Goal: Task Accomplishment & Management: Complete application form

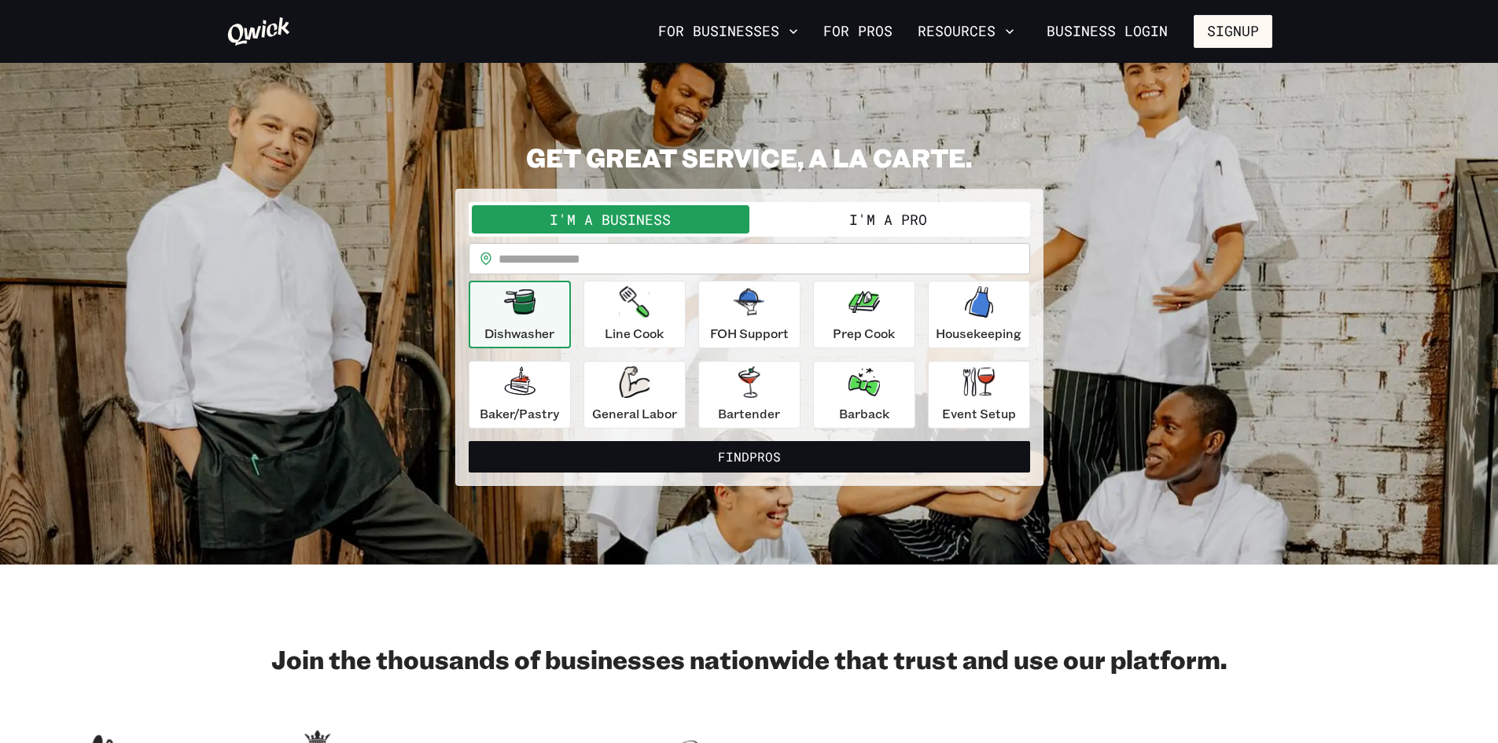
click at [905, 219] on button "I'm a Pro" at bounding box center [888, 219] width 278 height 28
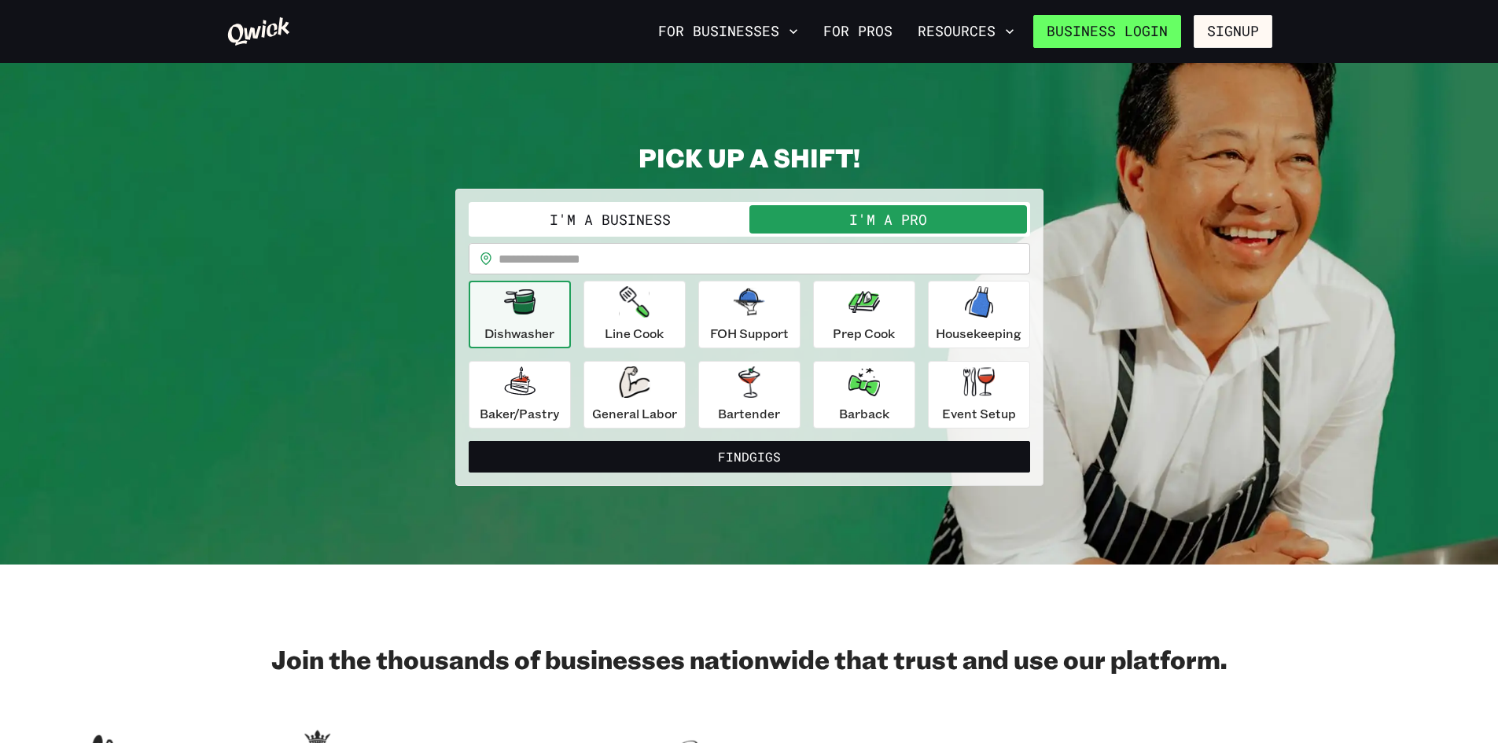
click at [1153, 31] on link "Business Login" at bounding box center [1107, 31] width 148 height 33
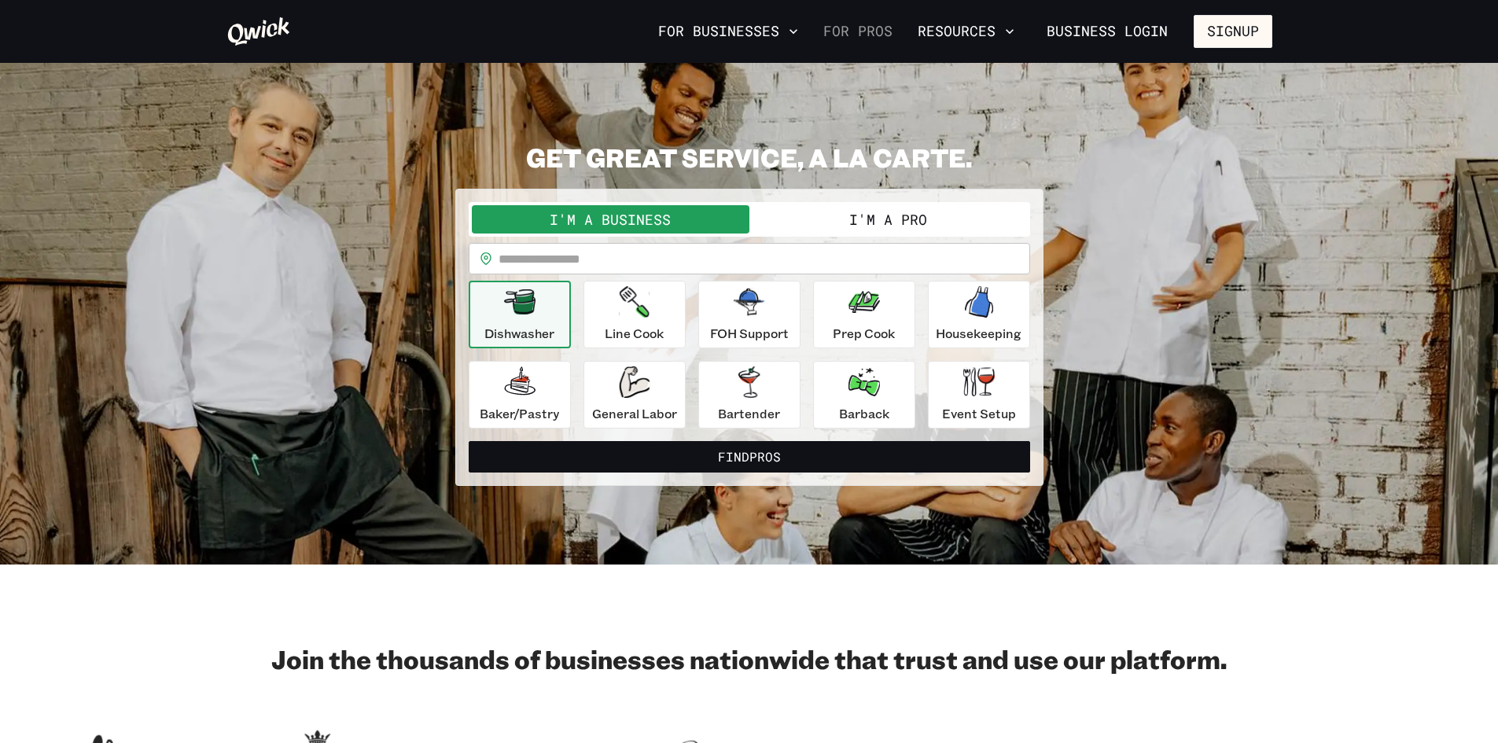
click at [874, 32] on link "For Pros" at bounding box center [858, 31] width 82 height 27
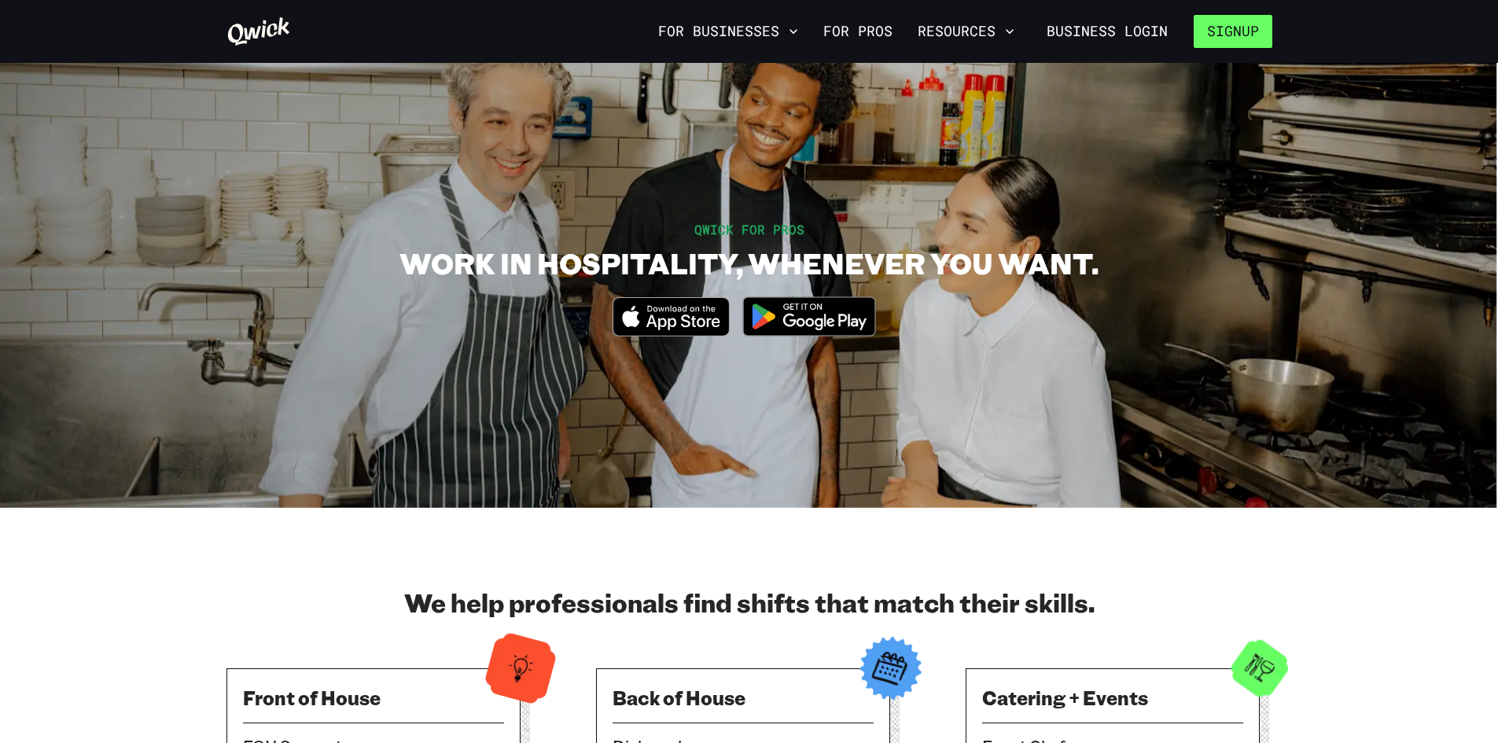
click at [1225, 28] on button "Signup" at bounding box center [1233, 31] width 79 height 33
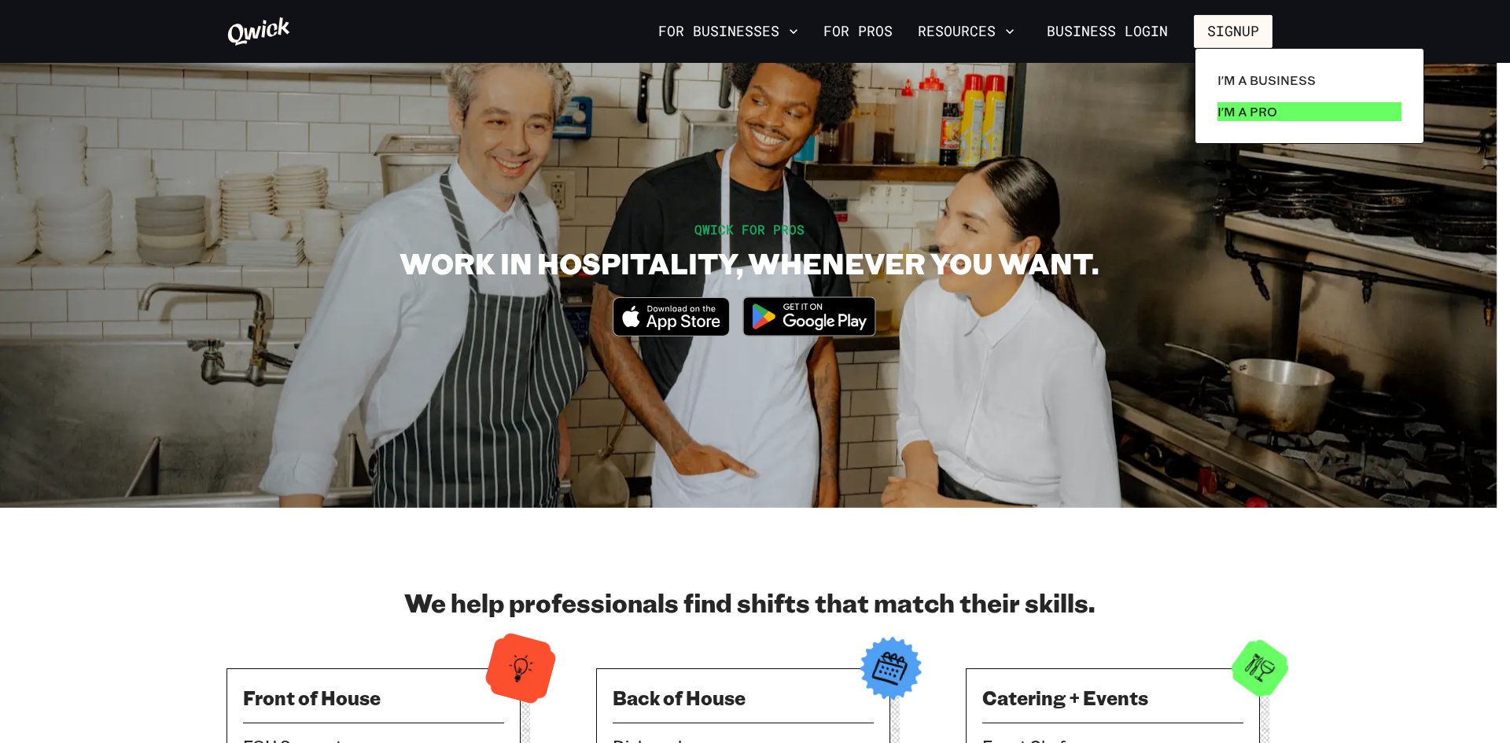
click at [1257, 120] on p "I'm a Pro" at bounding box center [1247, 111] width 60 height 19
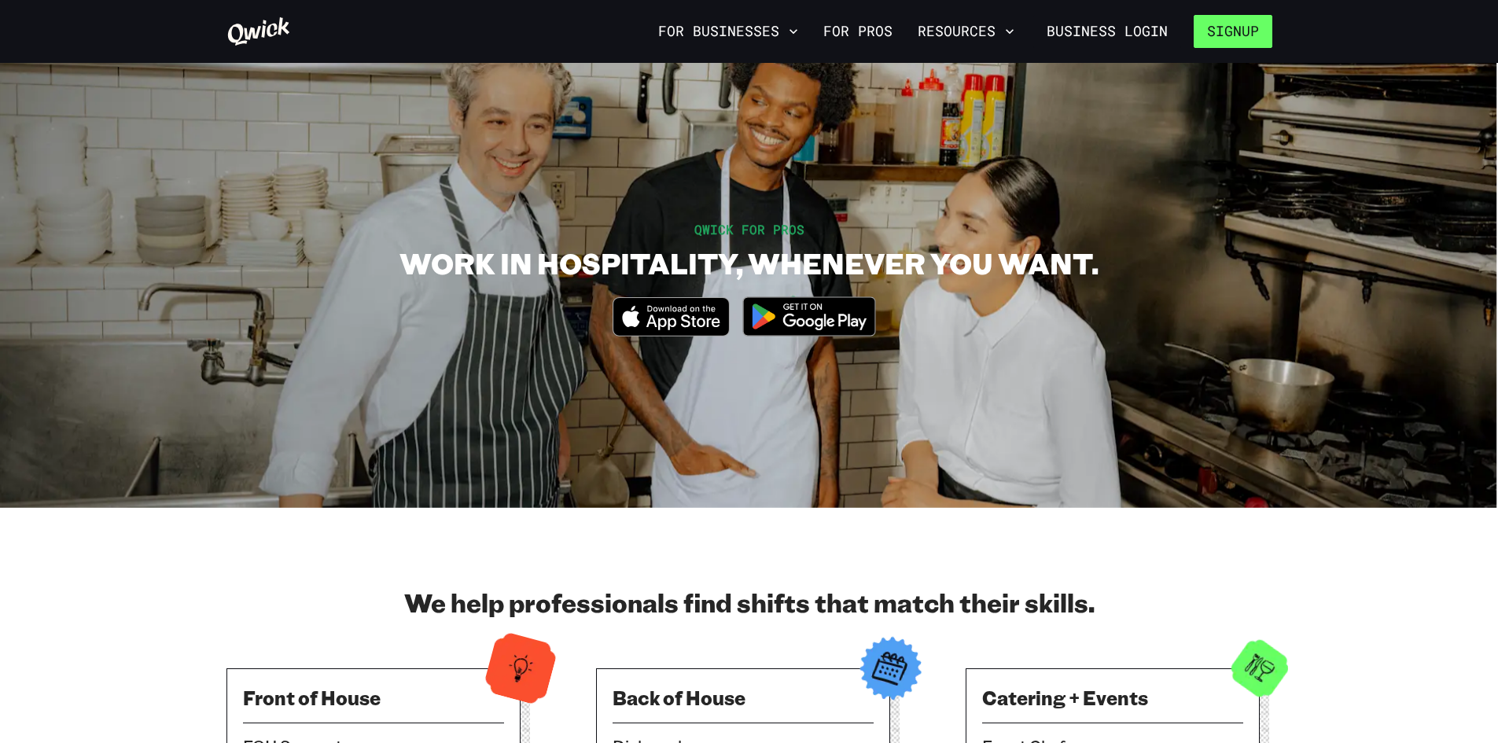
click at [1228, 34] on button "Signup" at bounding box center [1233, 31] width 79 height 33
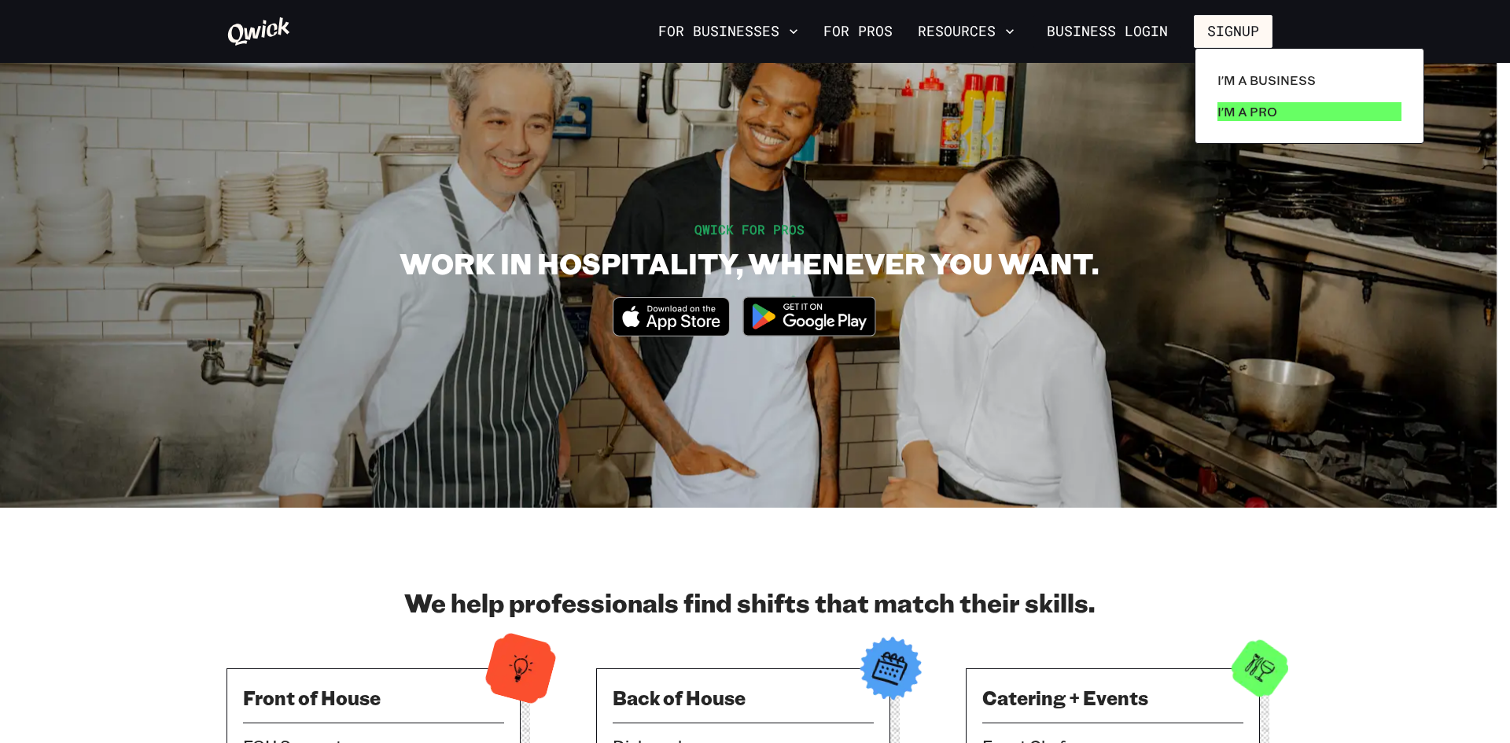
click at [1253, 111] on p "I'm a Pro" at bounding box center [1247, 111] width 60 height 19
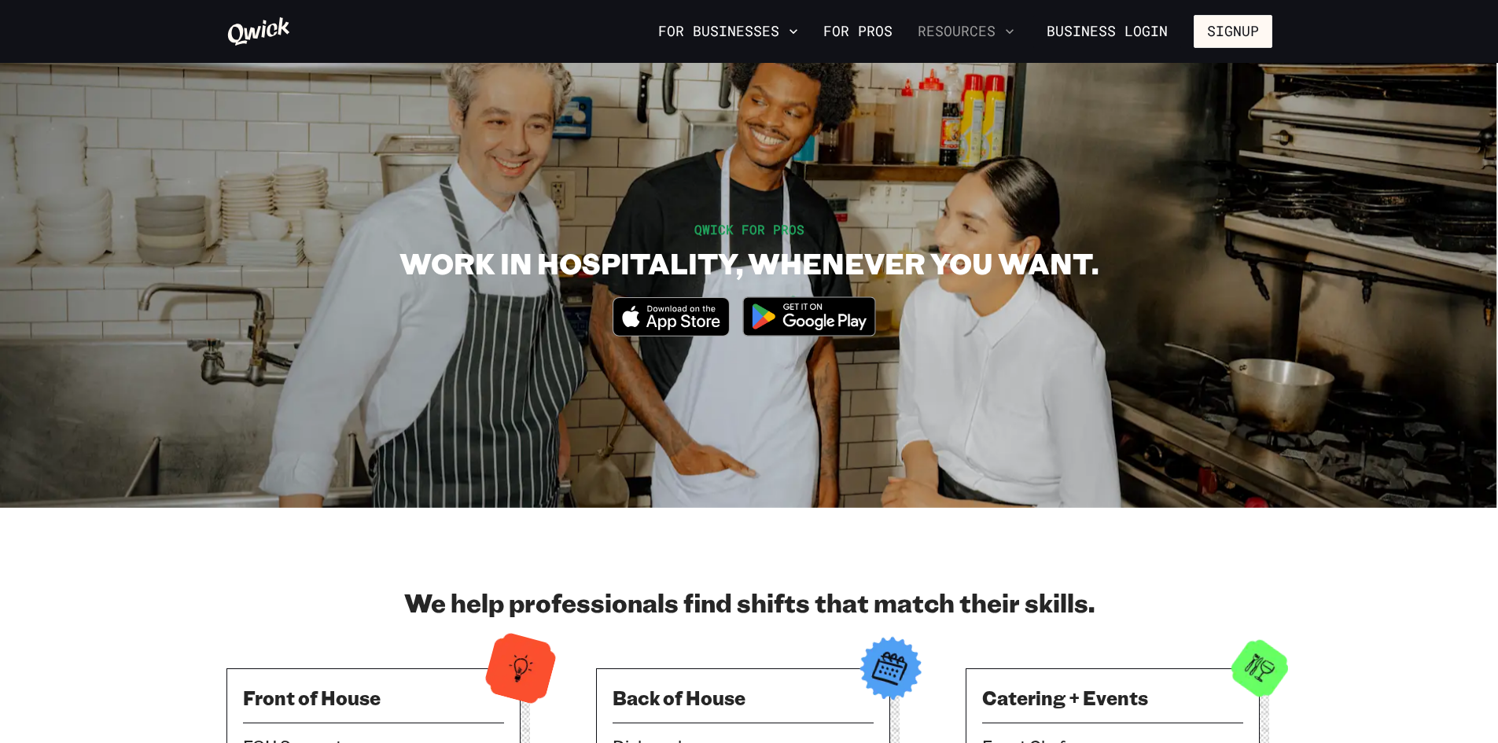
click at [1011, 31] on icon "button" at bounding box center [1010, 31] width 8 height 5
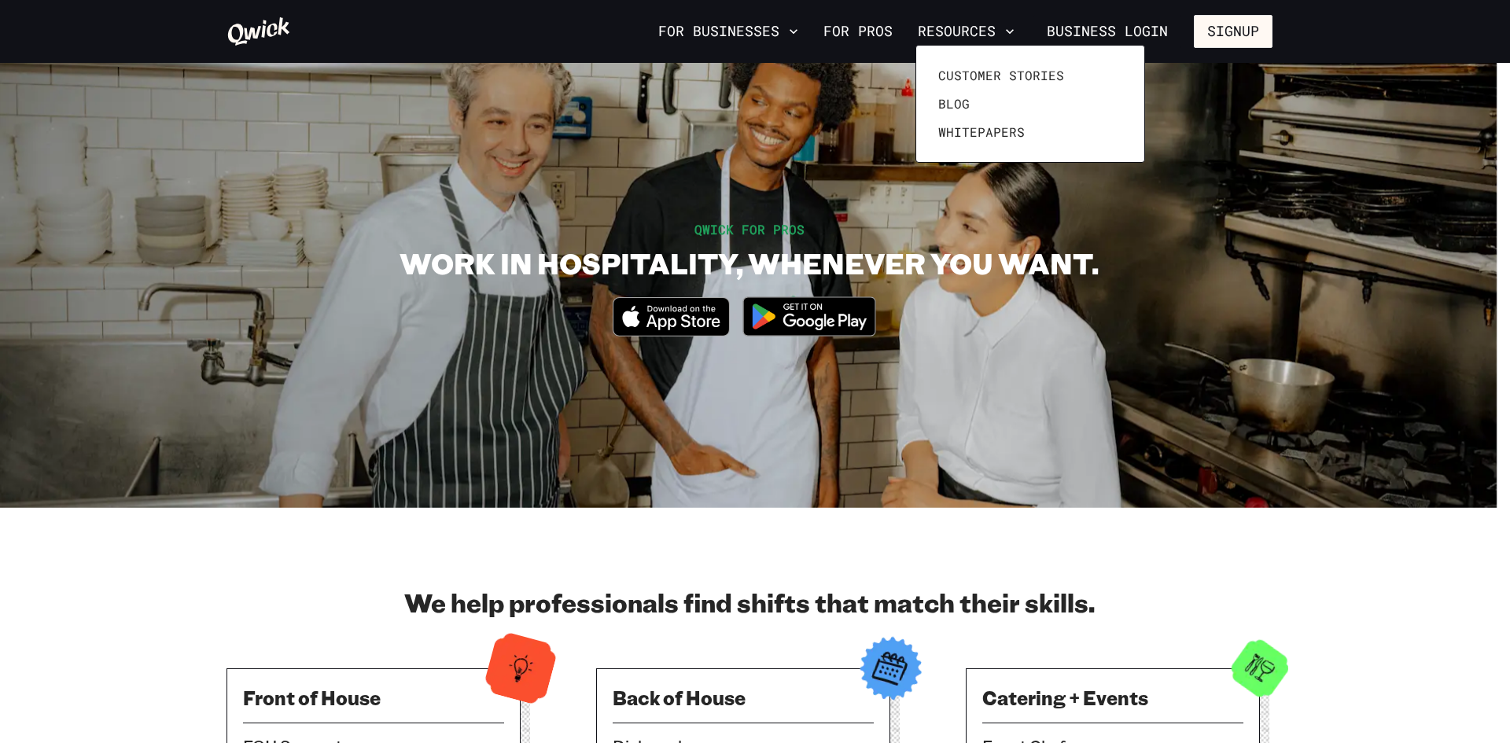
click at [857, 30] on div at bounding box center [755, 371] width 1510 height 743
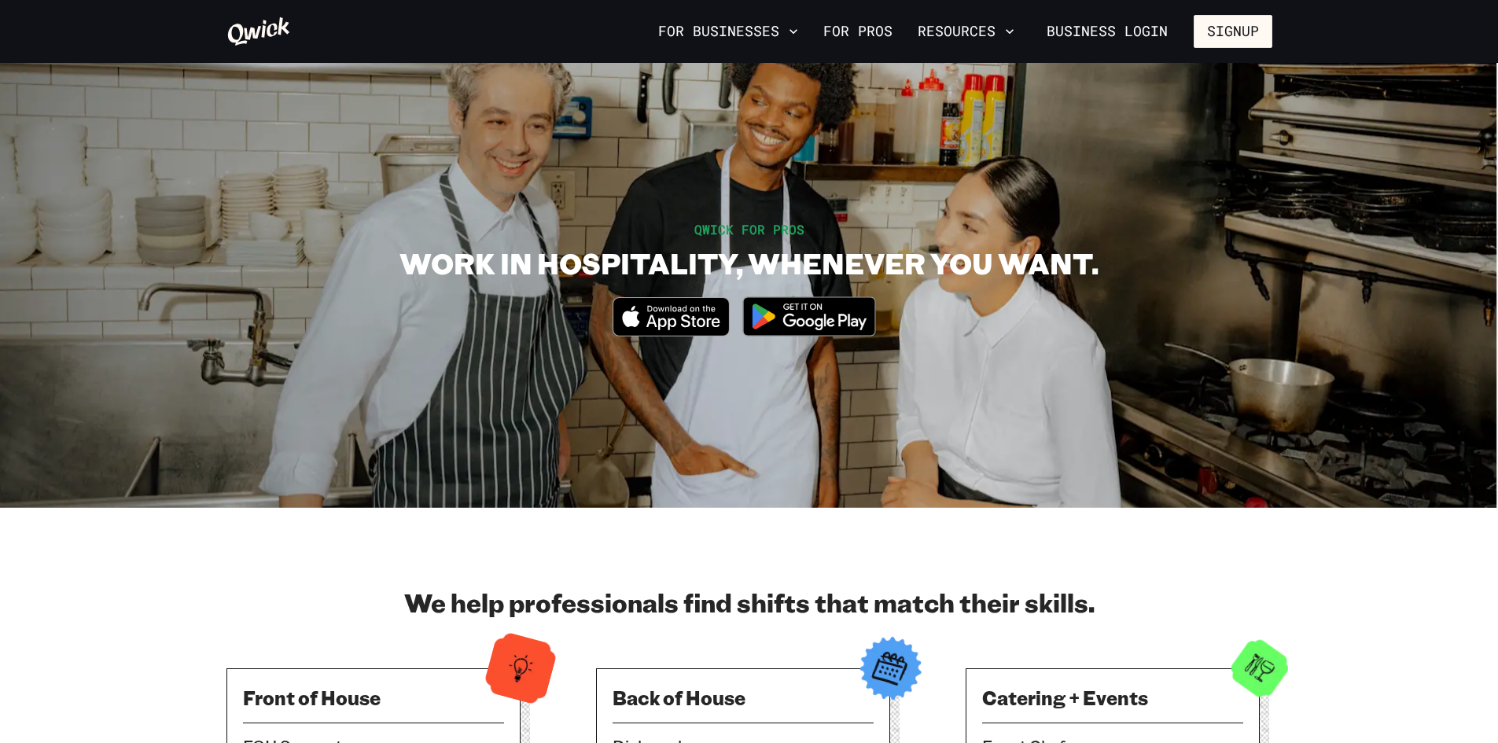
click at [857, 30] on link "For Pros" at bounding box center [858, 31] width 82 height 27
click at [1252, 20] on button "Signup" at bounding box center [1233, 31] width 79 height 33
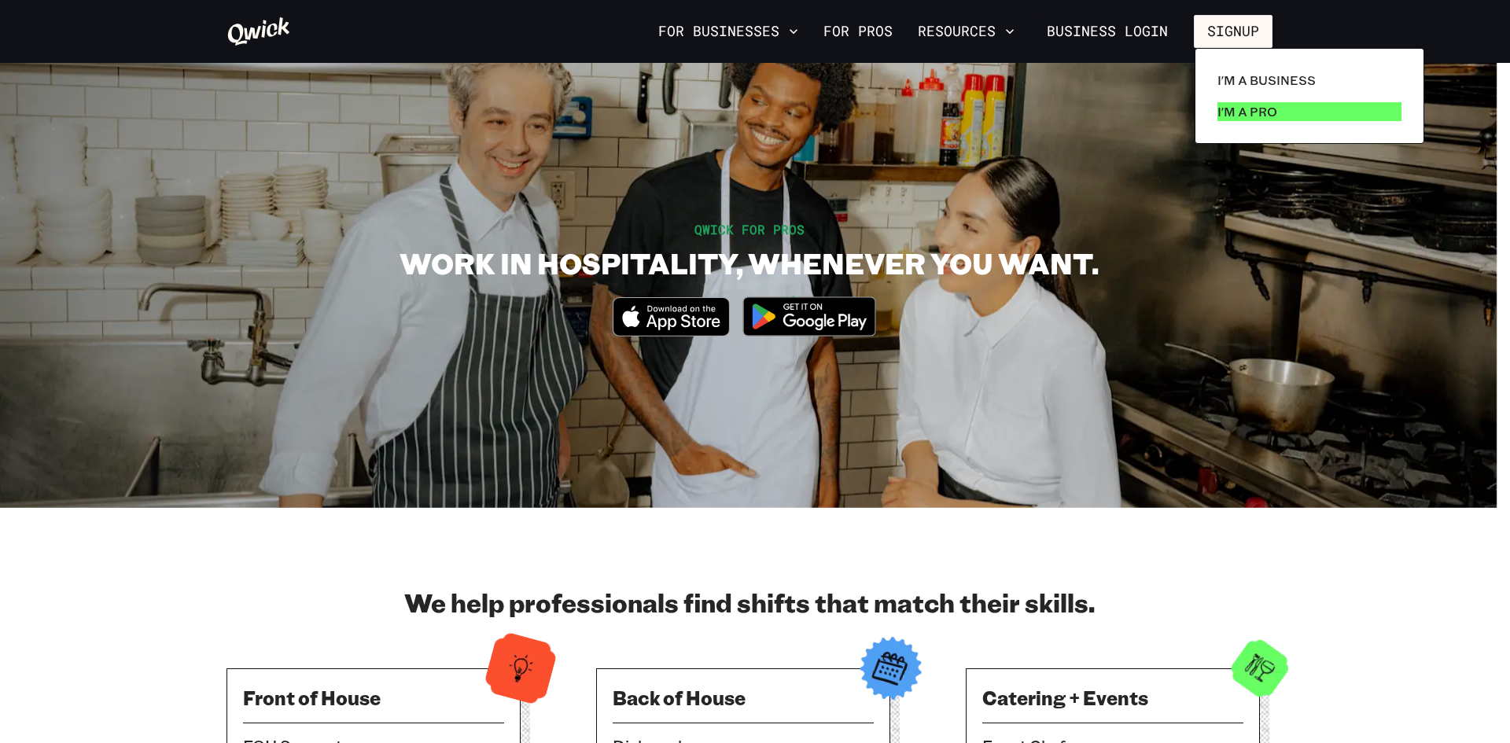
click at [1264, 112] on p "I'm a Pro" at bounding box center [1247, 111] width 60 height 19
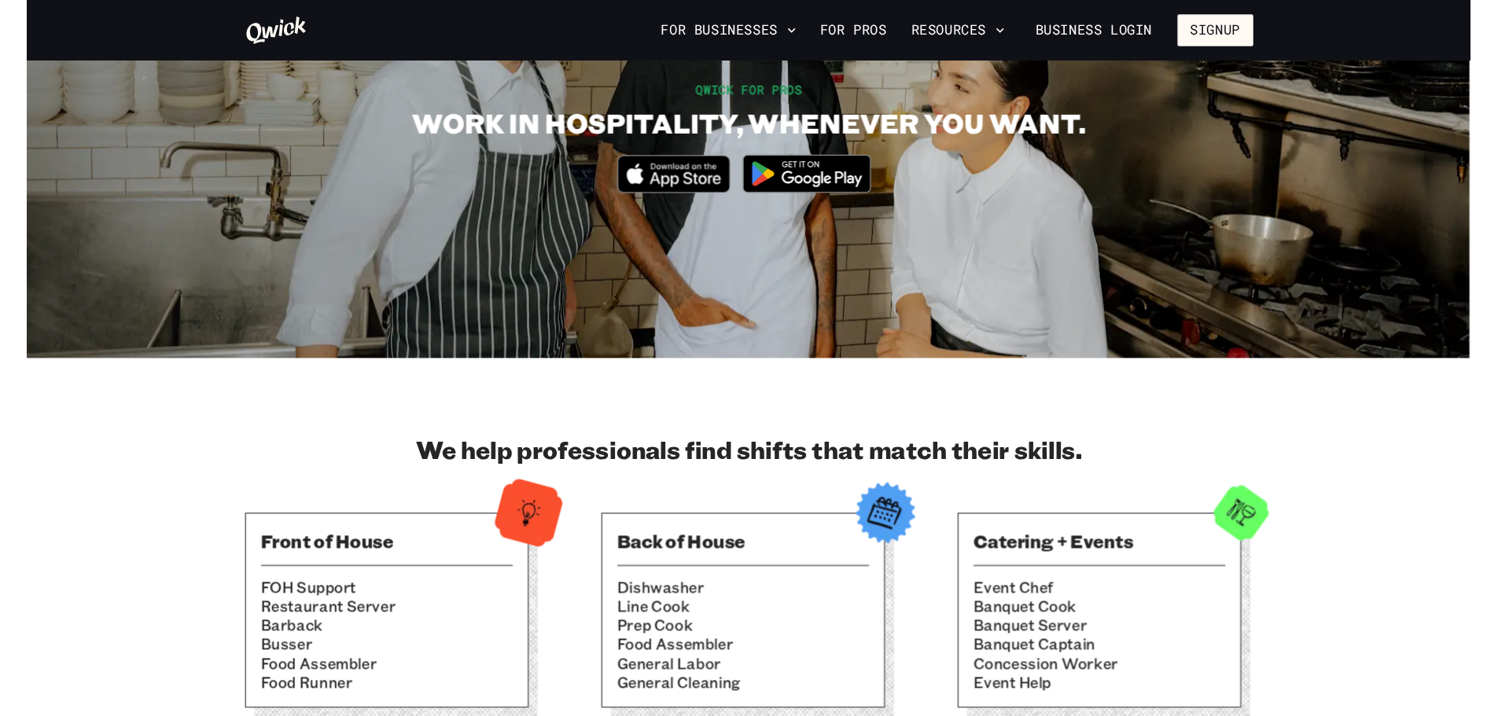
scroll to position [79, 0]
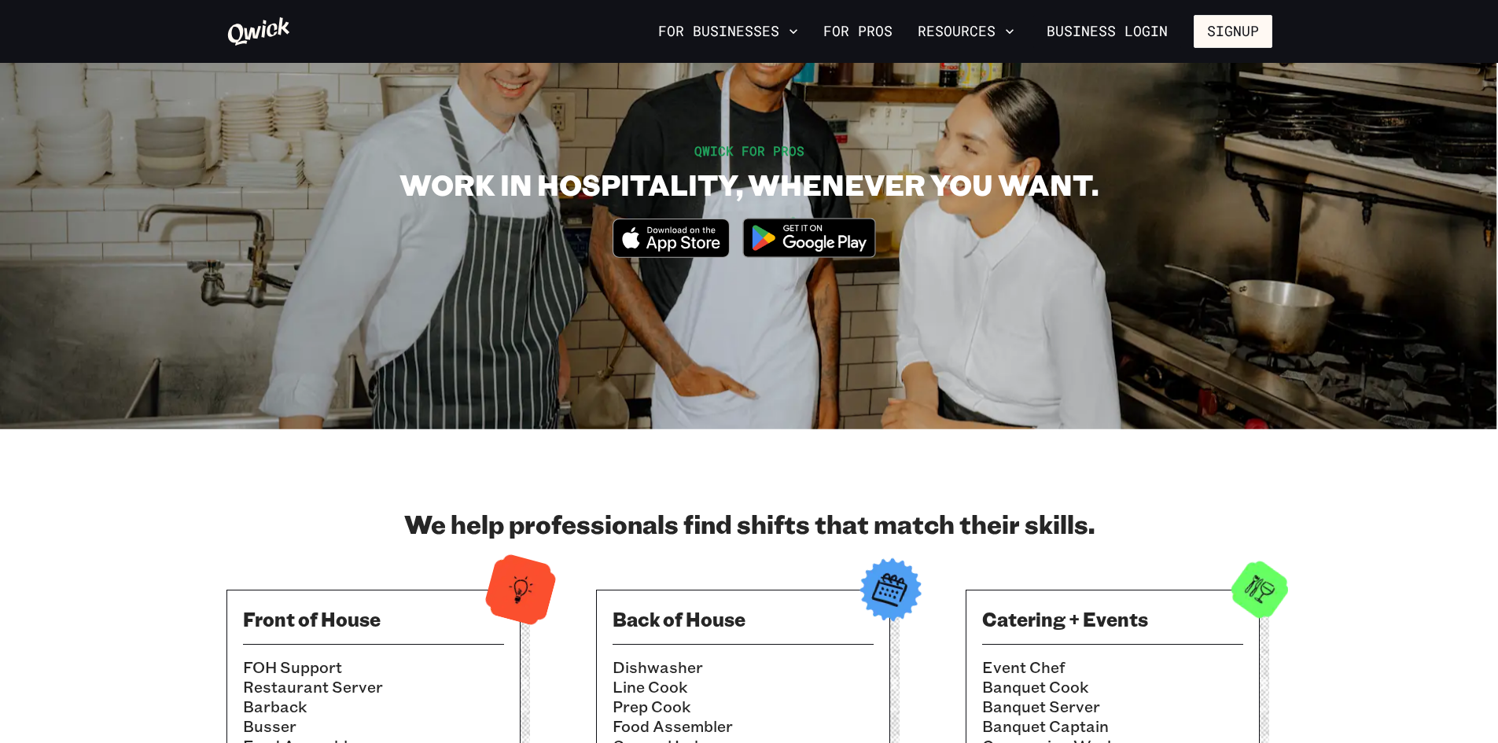
click at [804, 241] on img at bounding box center [809, 237] width 153 height 59
